Goal: Information Seeking & Learning: Check status

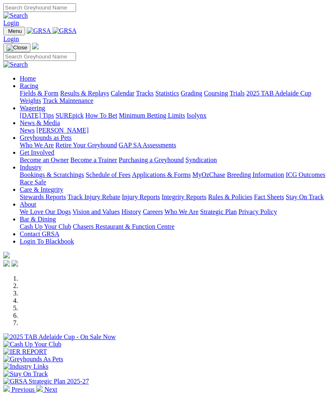
click at [7, 33] on img "Toggle navigation" at bounding box center [7, 33] width 0 height 0
click at [38, 88] on link "Racing" at bounding box center [29, 85] width 19 height 7
click at [80, 97] on link "Results & Replays" at bounding box center [84, 93] width 49 height 7
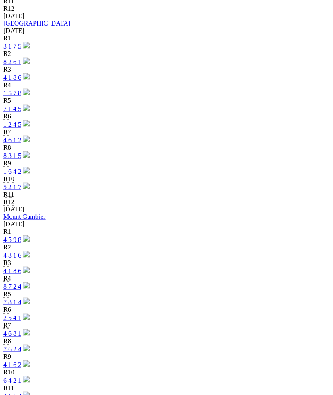
scroll to position [770, 0]
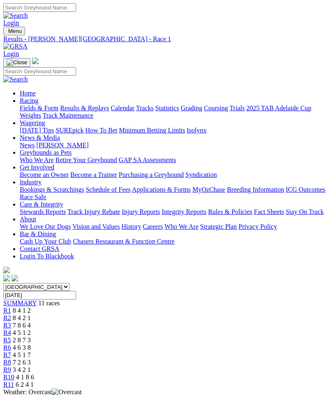
scroll to position [9, 0]
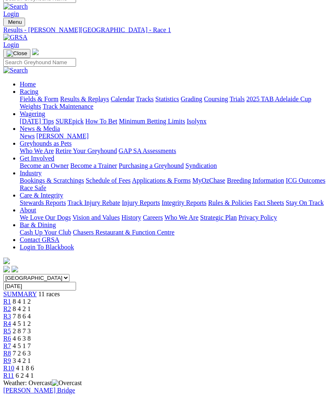
click at [11, 313] on span "R3" at bounding box center [7, 316] width 8 height 7
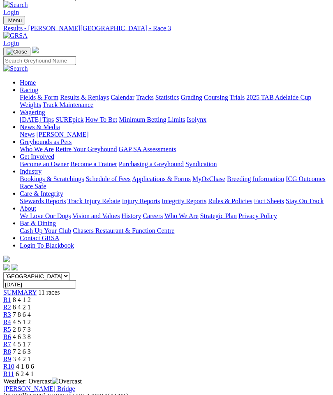
scroll to position [11, 0]
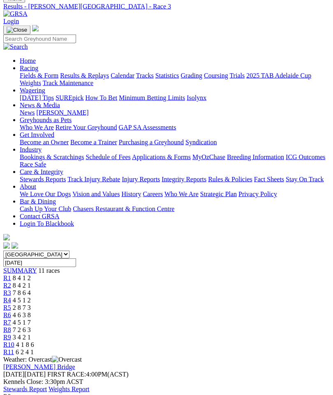
scroll to position [33, 0]
click at [11, 296] on span "R4" at bounding box center [7, 299] width 8 height 7
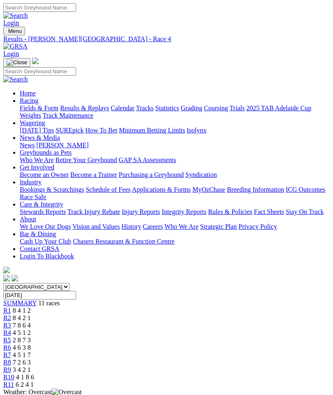
click at [11, 344] on span "R6" at bounding box center [7, 347] width 8 height 7
click at [11, 351] on span "R7" at bounding box center [7, 354] width 8 height 7
click at [11, 359] on span "R8" at bounding box center [7, 362] width 8 height 7
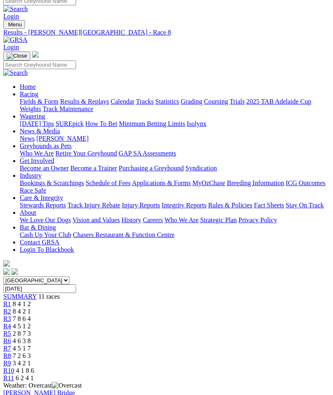
scroll to position [9, 0]
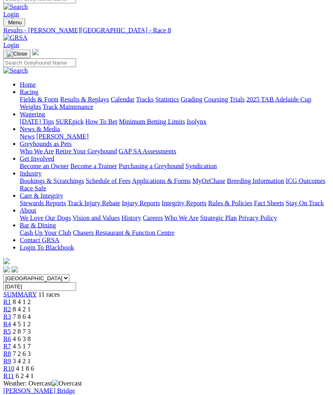
click at [11, 358] on span "R9" at bounding box center [7, 361] width 8 height 7
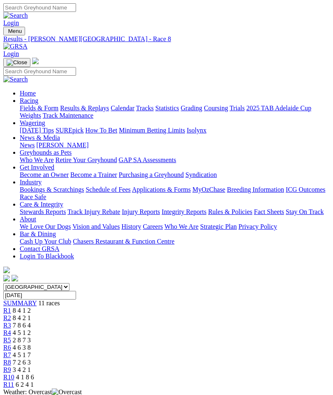
scroll to position [9, 0]
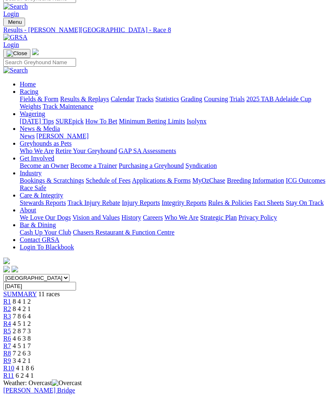
click at [7, 24] on img "Toggle navigation" at bounding box center [7, 24] width 0 height 0
click at [67, 102] on link "Results & Replays" at bounding box center [84, 98] width 49 height 7
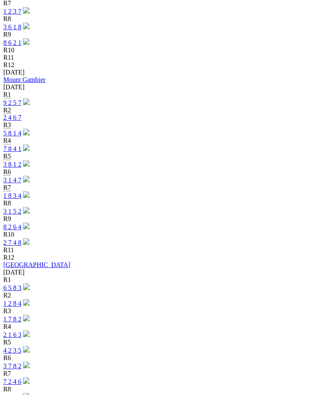
scroll to position [1681, 0]
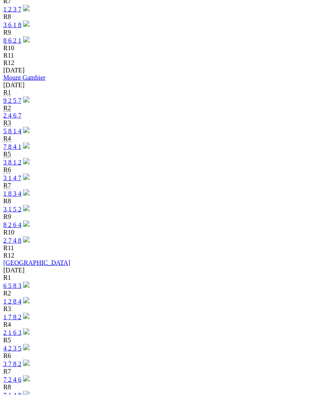
click at [21, 282] on link "6 5 8 3" at bounding box center [12, 285] width 18 height 7
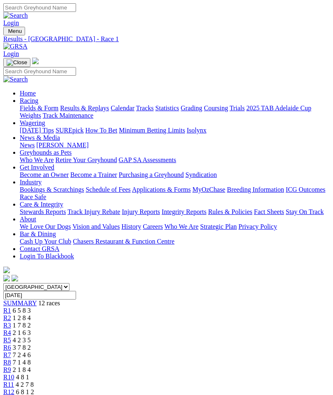
click at [11, 314] on span "R2" at bounding box center [7, 317] width 8 height 7
click at [31, 322] on span "1 7 8 2" at bounding box center [22, 325] width 18 height 7
click at [31, 329] on span "2 1 6 3" at bounding box center [22, 332] width 18 height 7
click at [11, 337] on span "R5" at bounding box center [7, 340] width 8 height 7
click at [11, 344] on span "R6" at bounding box center [7, 347] width 8 height 7
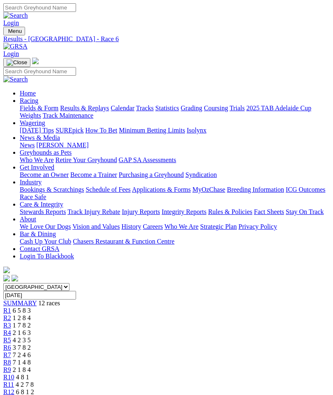
click at [31, 351] on span "7 2 4 6" at bounding box center [22, 354] width 18 height 7
click at [11, 359] on link "R8" at bounding box center [7, 362] width 8 height 7
click at [11, 366] on span "R9" at bounding box center [7, 369] width 8 height 7
click at [14, 374] on span "R10" at bounding box center [8, 377] width 11 height 7
click at [11, 351] on link "R7" at bounding box center [7, 354] width 8 height 7
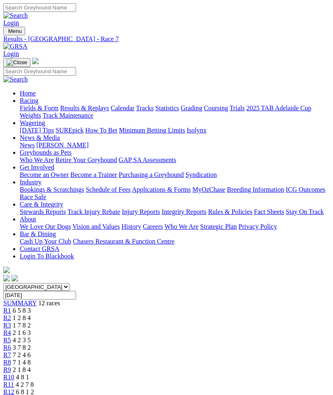
click at [11, 344] on span "R6" at bounding box center [7, 347] width 8 height 7
click at [7, 33] on img "Toggle navigation" at bounding box center [7, 33] width 0 height 0
click at [72, 112] on link "Results & Replays" at bounding box center [84, 108] width 49 height 7
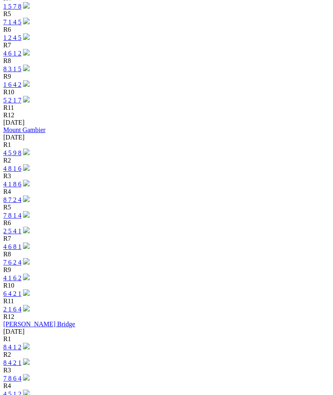
scroll to position [853, 0]
click at [40, 321] on link "Murray Bridge" at bounding box center [39, 324] width 72 height 7
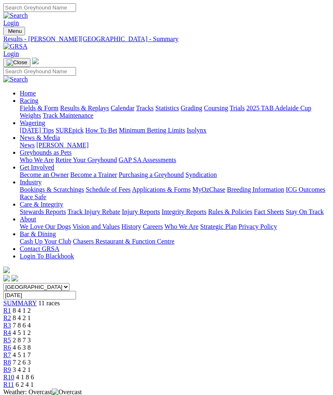
click at [76, 291] on input "Sunday, 17 Aug 2025" at bounding box center [39, 295] width 73 height 9
type input "Tuesday, 12 Aug 2025"
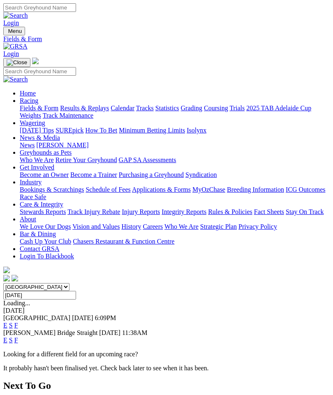
click at [18, 337] on link "F" at bounding box center [16, 340] width 4 height 7
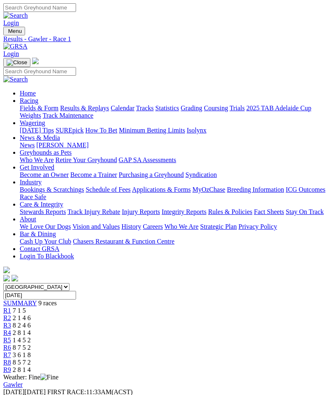
click at [28, 300] on span "SUMMARY" at bounding box center [19, 303] width 33 height 7
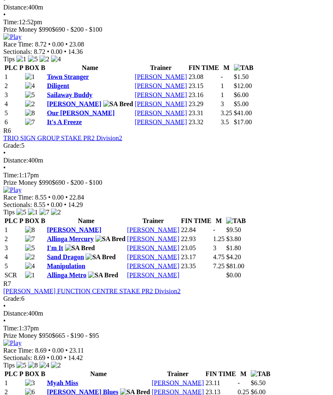
scroll to position [1000, 0]
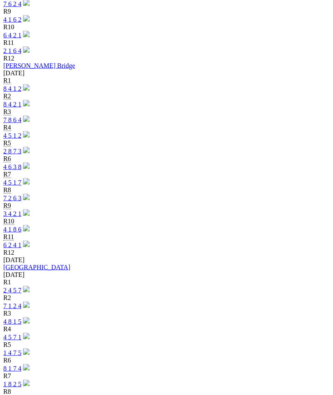
scroll to position [1116, 0]
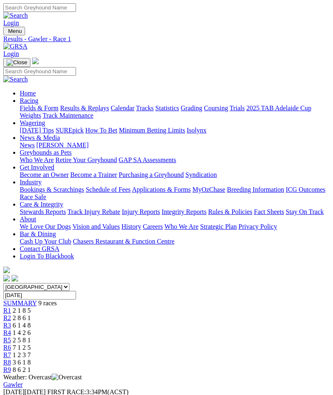
click at [26, 300] on span "SUMMARY" at bounding box center [19, 303] width 33 height 7
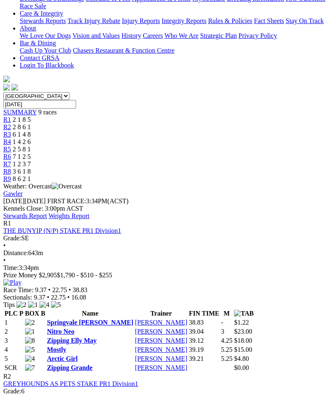
scroll to position [194, 0]
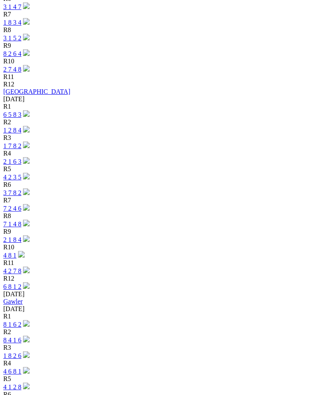
scroll to position [1856, 0]
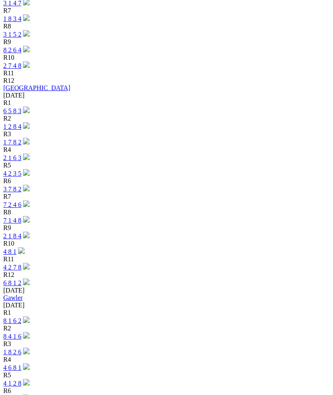
click at [21, 317] on link "8 1 6 2" at bounding box center [12, 320] width 18 height 7
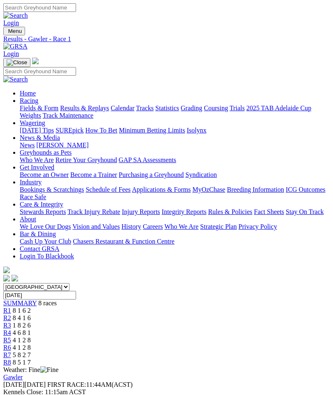
click at [33, 300] on span "SUMMARY" at bounding box center [19, 303] width 33 height 7
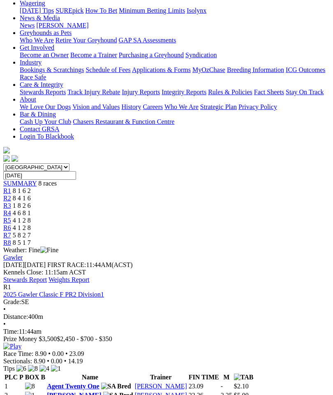
scroll to position [93, 0]
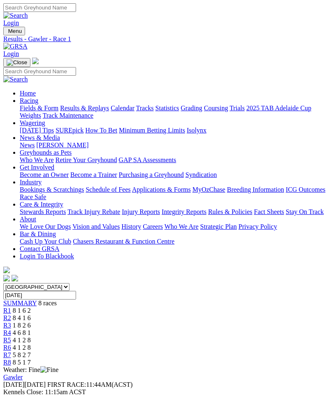
scroll to position [0, 0]
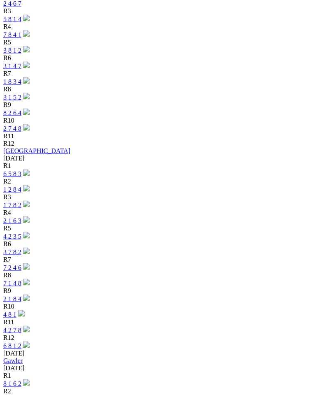
scroll to position [1804, 0]
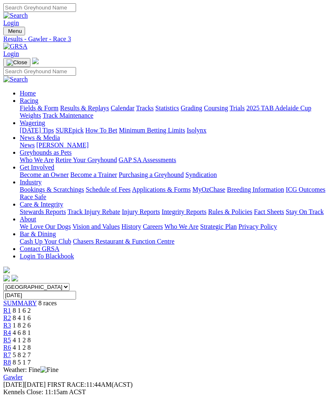
click at [11, 329] on span "R4" at bounding box center [7, 332] width 8 height 7
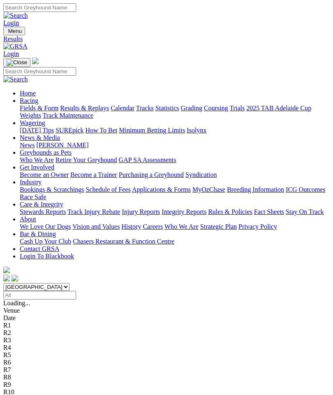
scroll to position [1804, 0]
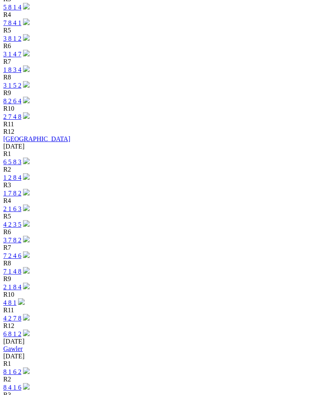
click at [21, 205] on link "2 1 6 3" at bounding box center [12, 208] width 18 height 7
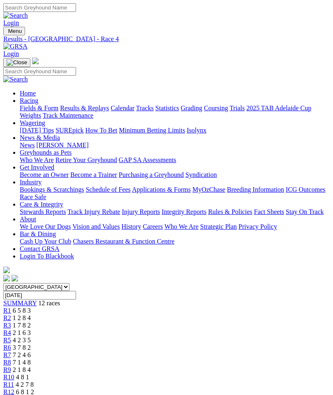
click at [11, 337] on span "R5" at bounding box center [7, 340] width 8 height 7
click at [31, 344] on span "3 7 8 2" at bounding box center [22, 347] width 18 height 7
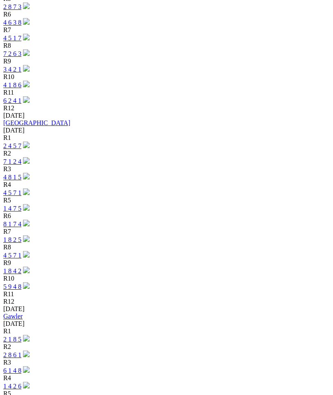
scroll to position [1256, 0]
click at [21, 337] on link "2 1 8 5" at bounding box center [12, 340] width 18 height 7
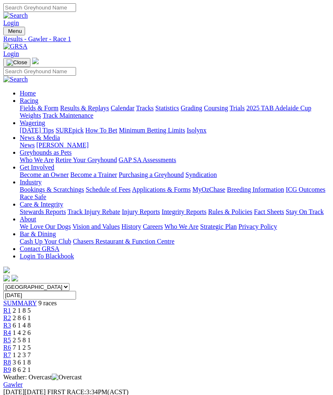
click at [21, 300] on span "SUMMARY" at bounding box center [19, 303] width 33 height 7
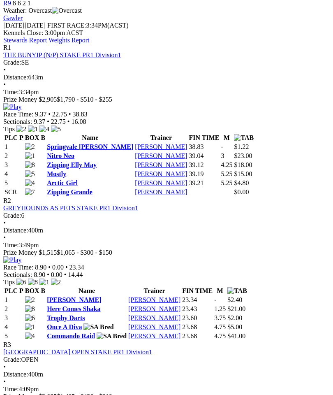
scroll to position [363, 0]
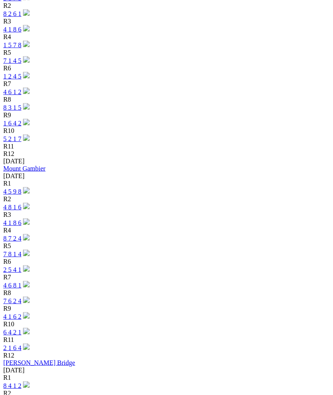
scroll to position [814, 0]
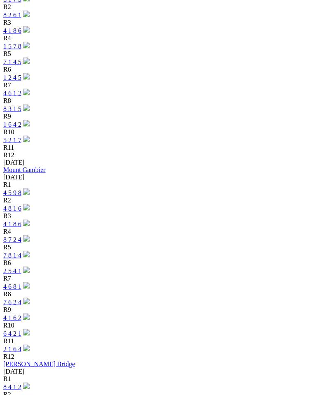
click at [21, 384] on link "8 4 1 2" at bounding box center [12, 387] width 18 height 7
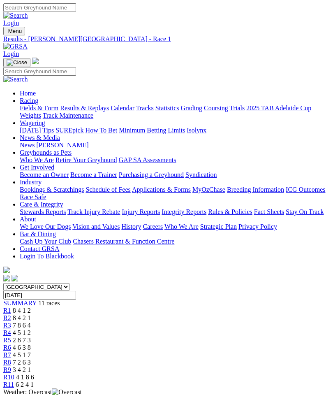
click at [21, 300] on span "SUMMARY" at bounding box center [19, 303] width 33 height 7
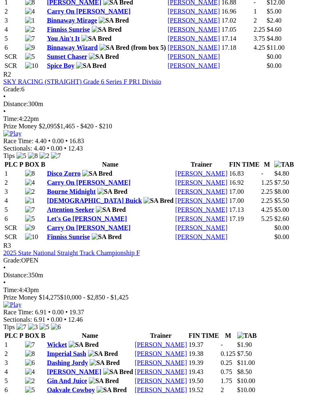
scroll to position [522, 0]
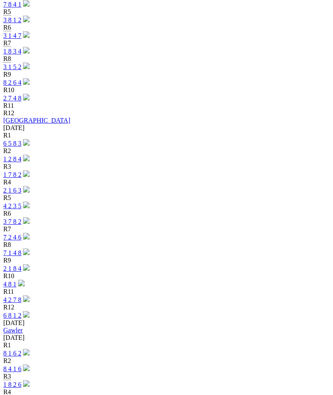
scroll to position [1823, 0]
click at [21, 395] on link "4 6 8 1" at bounding box center [12, 400] width 18 height 7
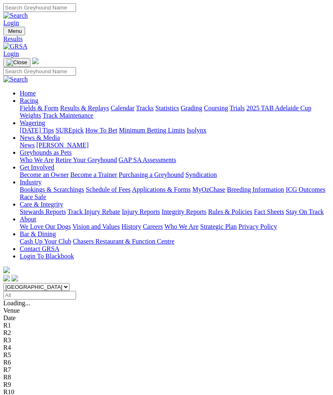
scroll to position [1823, 0]
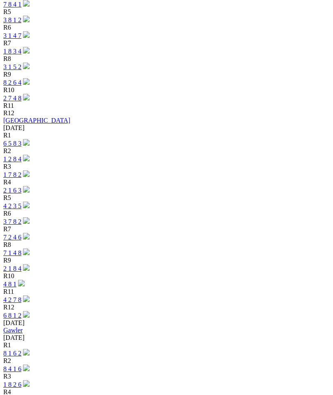
click at [21, 218] on link "3 7 8 2" at bounding box center [12, 221] width 18 height 7
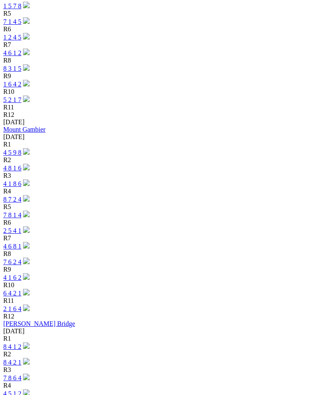
scroll to position [854, 0]
click at [21, 375] on link "7 8 6 4" at bounding box center [12, 378] width 18 height 7
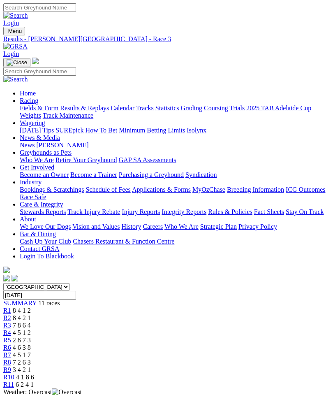
click at [11, 351] on span "R7" at bounding box center [7, 354] width 8 height 7
click at [11, 359] on span "R8" at bounding box center [7, 362] width 8 height 7
click at [11, 366] on link "R9" at bounding box center [7, 369] width 8 height 7
